Goal: Information Seeking & Learning: Learn about a topic

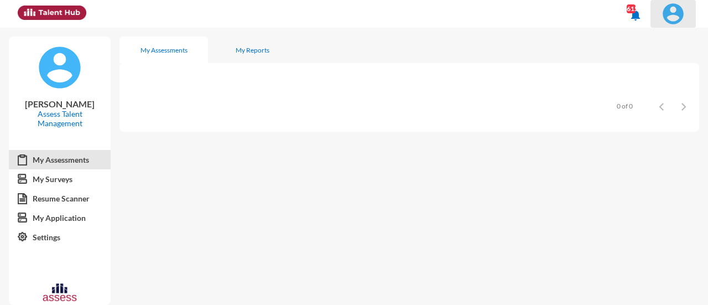
click at [668, 19] on img at bounding box center [673, 14] width 22 height 22
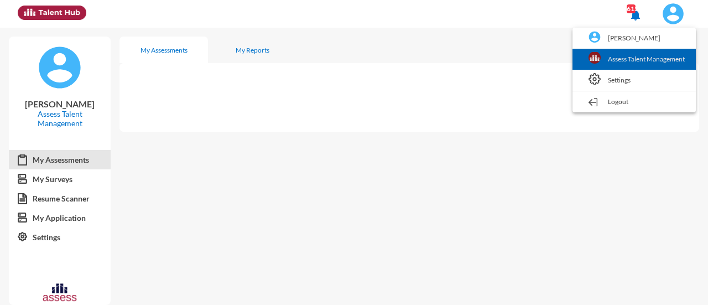
click at [666, 60] on link "Assess Talent Management" at bounding box center [634, 59] width 112 height 21
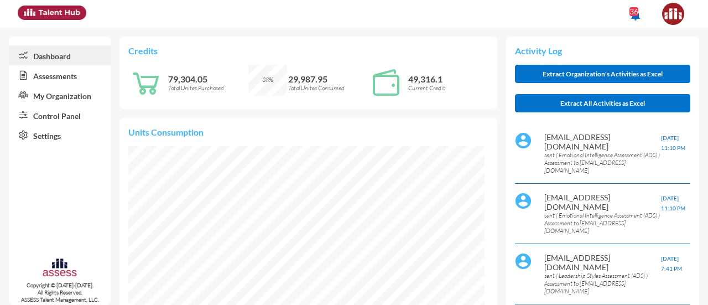
click at [49, 78] on link "Assessments" at bounding box center [60, 75] width 102 height 20
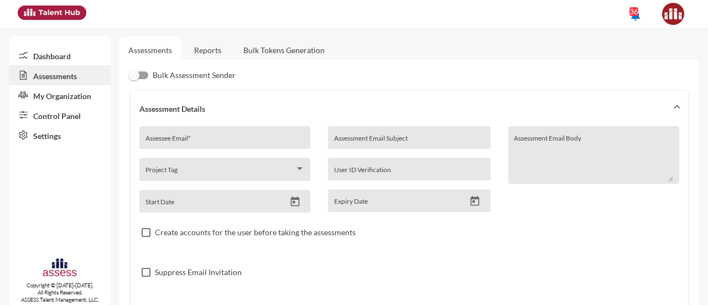
click at [199, 50] on link "Reports" at bounding box center [207, 50] width 45 height 27
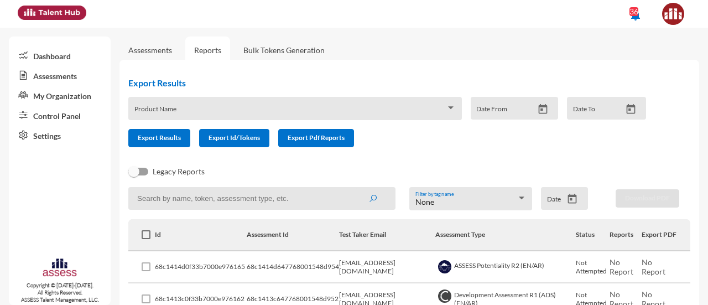
click at [216, 196] on input at bounding box center [261, 198] width 267 height 23
type input "leadership"
click at [355, 188] on button "submit" at bounding box center [372, 198] width 35 height 20
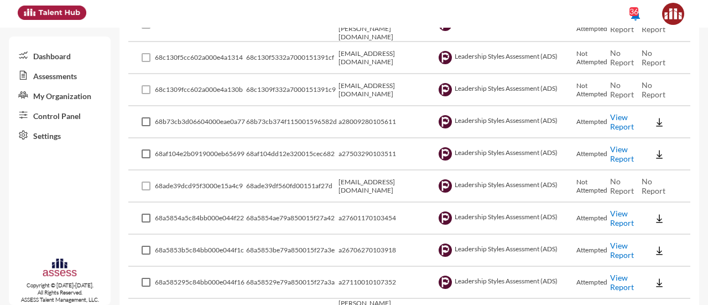
scroll to position [308, 0]
click at [615, 123] on link "View Report" at bounding box center [622, 121] width 24 height 19
click at [611, 252] on link "View Report" at bounding box center [622, 249] width 24 height 19
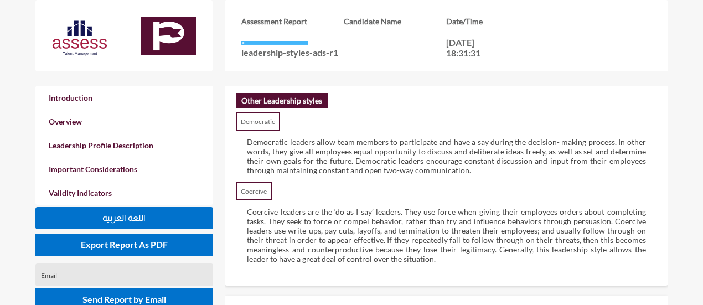
scroll to position [1649, 0]
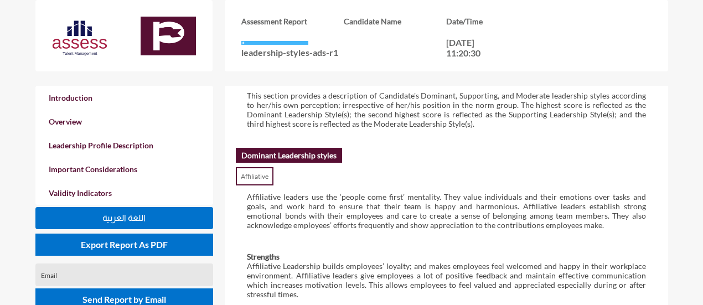
scroll to position [528, 0]
